Goal: Information Seeking & Learning: Learn about a topic

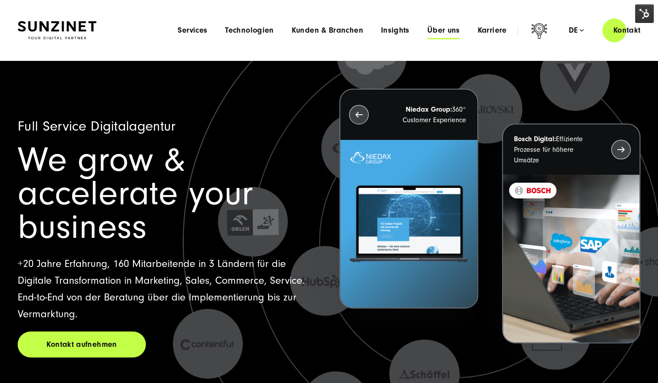
click at [441, 30] on span "Über uns" at bounding box center [443, 30] width 33 height 9
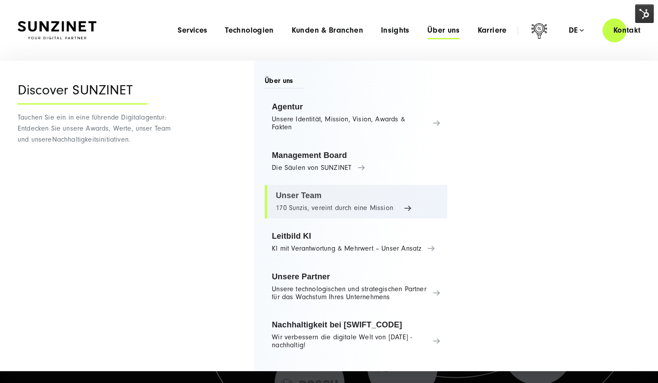
click at [291, 190] on link "Unser Team 170 Sunzis, vereint durch eine Mission" at bounding box center [356, 202] width 182 height 34
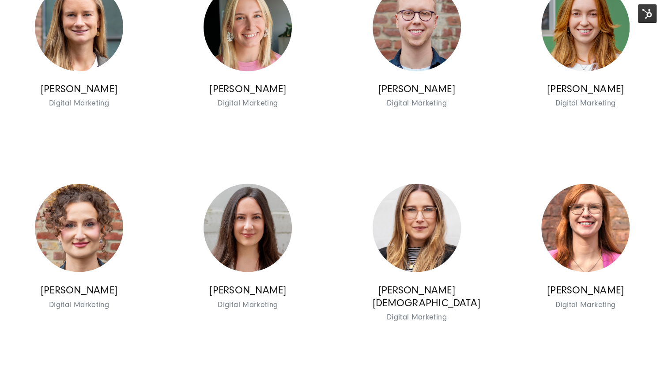
scroll to position [2747, 0]
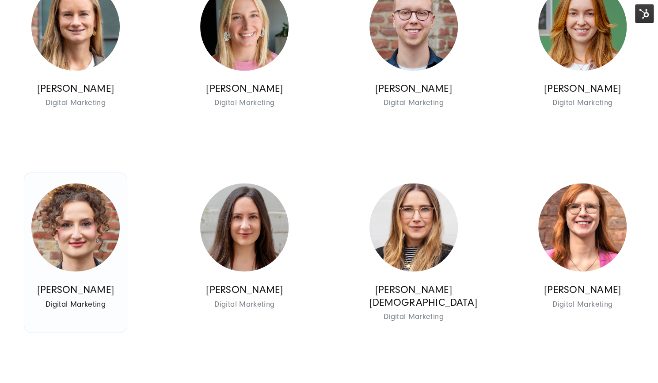
click at [82, 256] on img at bounding box center [75, 227] width 88 height 88
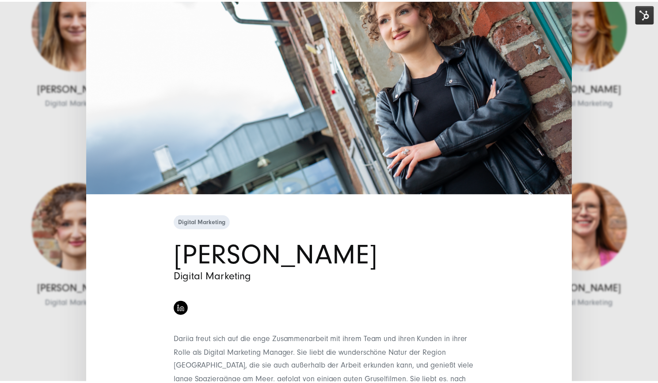
scroll to position [196, 0]
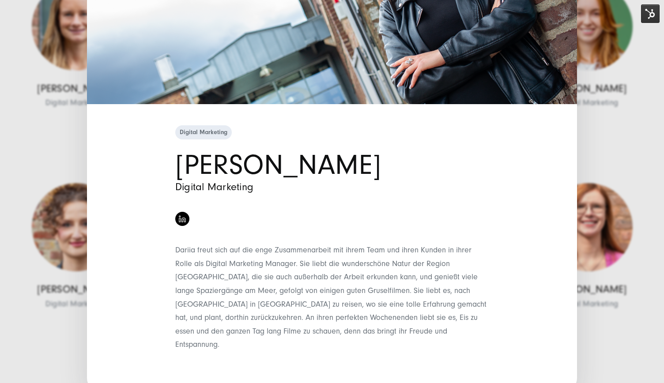
click at [63, 153] on div "Digital Marketing [PERSON_NAME] Digital Marketing" at bounding box center [332, 191] width 664 height 383
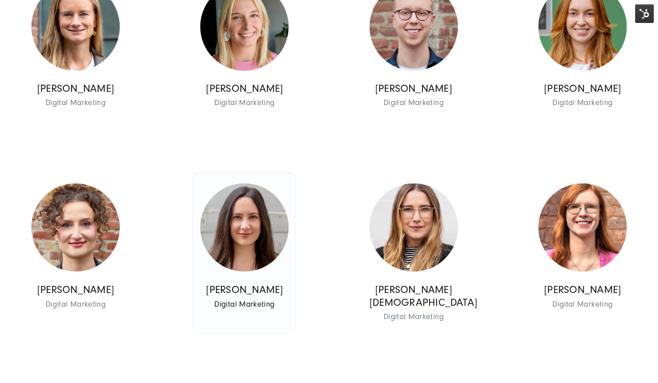
click at [271, 236] on img at bounding box center [244, 227] width 88 height 88
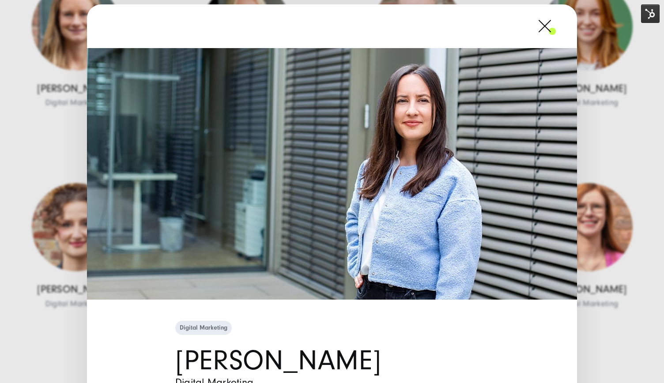
click at [617, 149] on div "Digital Marketing [PERSON_NAME] Digital Marketing" at bounding box center [332, 191] width 664 height 383
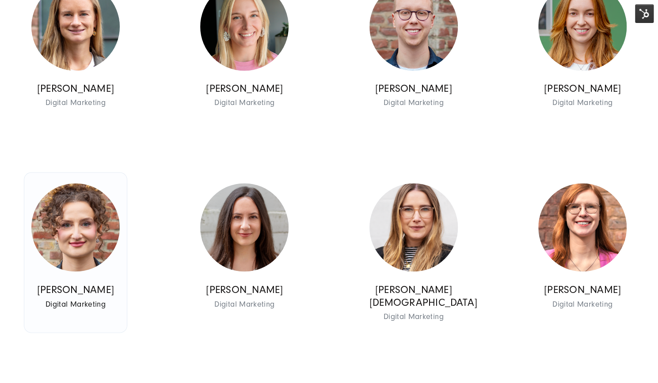
click at [105, 239] on img at bounding box center [75, 227] width 88 height 88
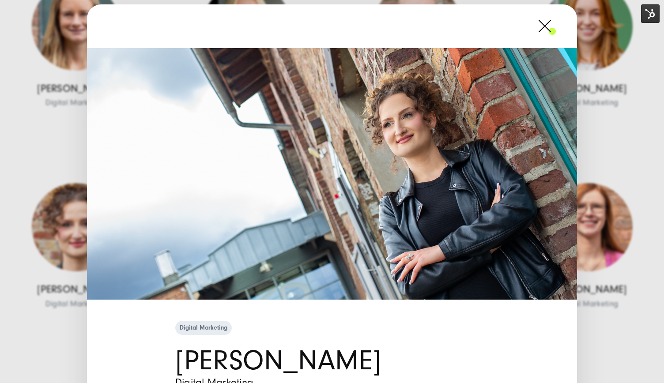
click at [124, 139] on img at bounding box center [332, 174] width 490 height 252
click at [556, 29] on span at bounding box center [556, 26] width 0 height 22
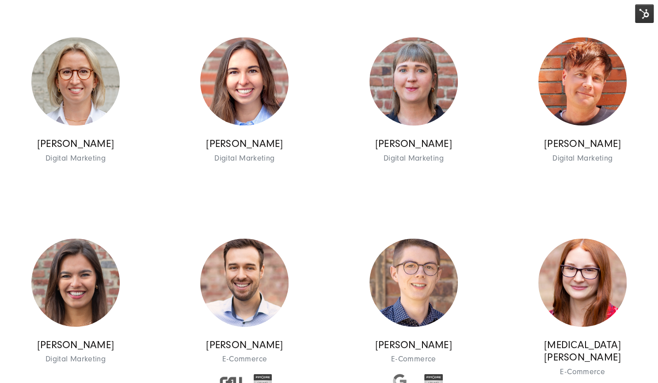
scroll to position [3228, 0]
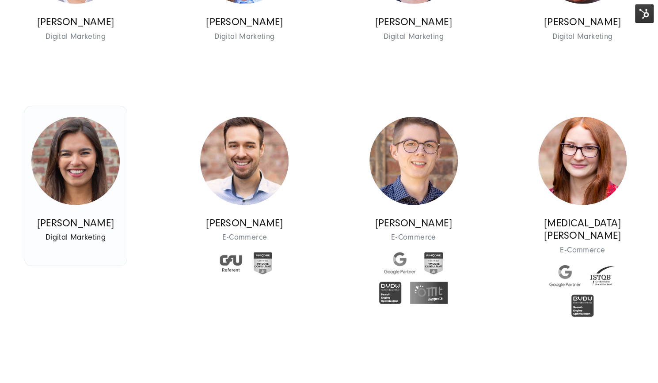
click at [98, 172] on img at bounding box center [75, 161] width 88 height 88
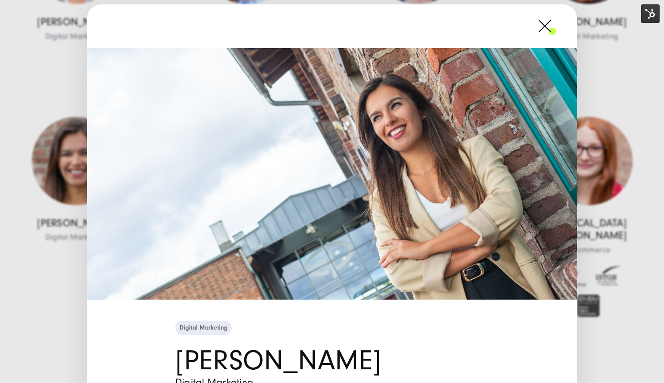
click at [68, 173] on div "Digital Marketing [PERSON_NAME] Digital Marketing" at bounding box center [332, 191] width 664 height 383
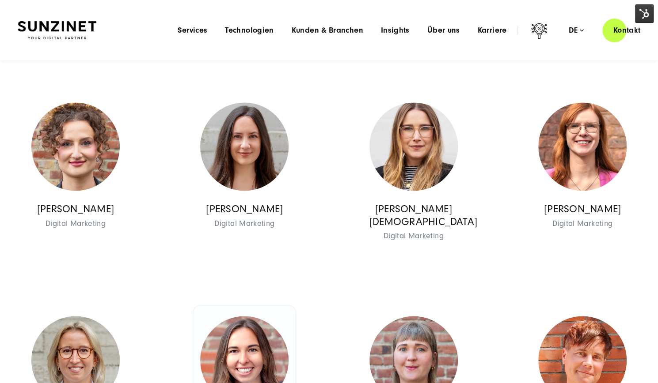
scroll to position [2827, 0]
